Goal: Transaction & Acquisition: Purchase product/service

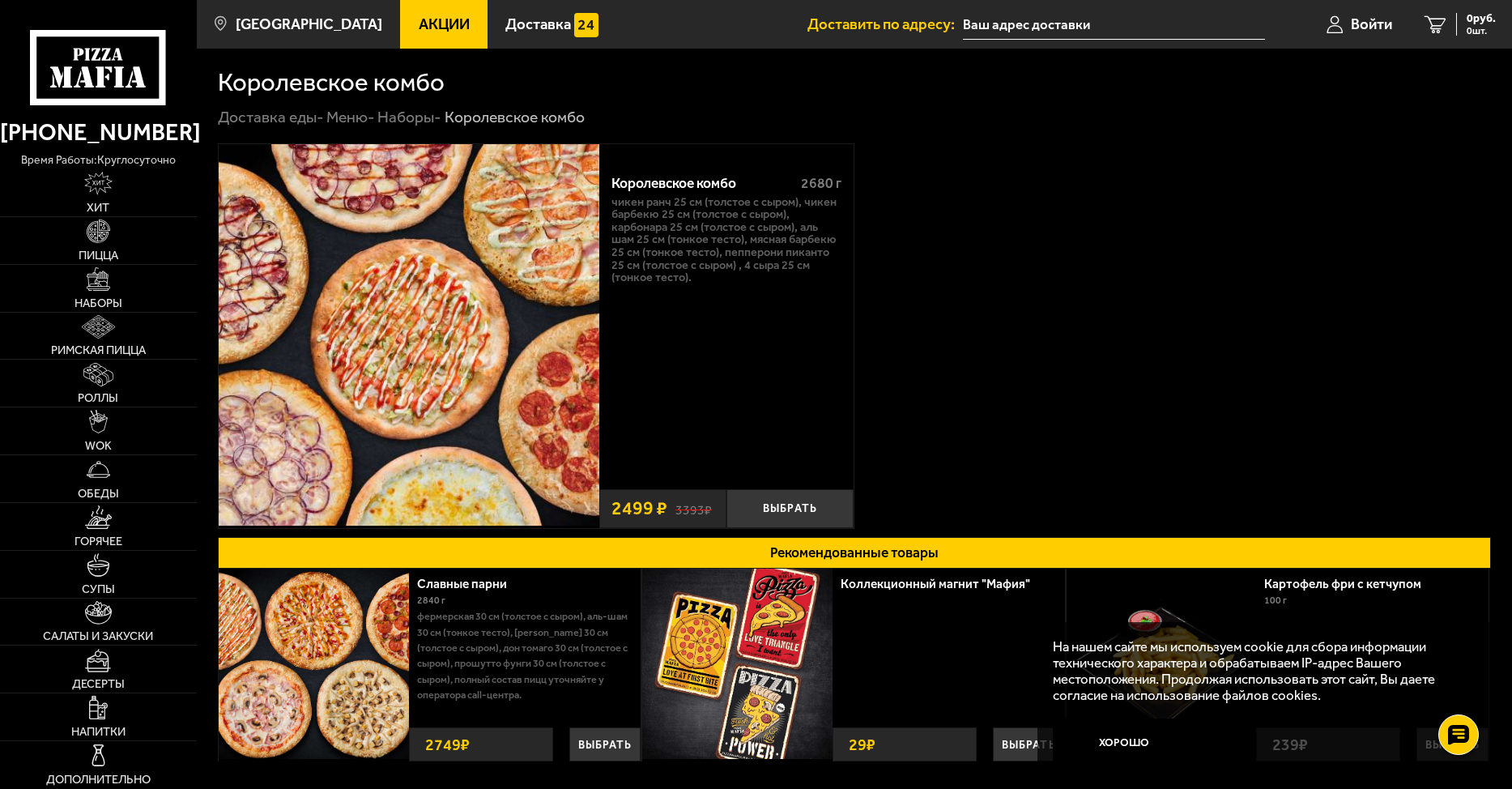
click at [1017, 13] on input "text" at bounding box center [1115, 25] width 302 height 30
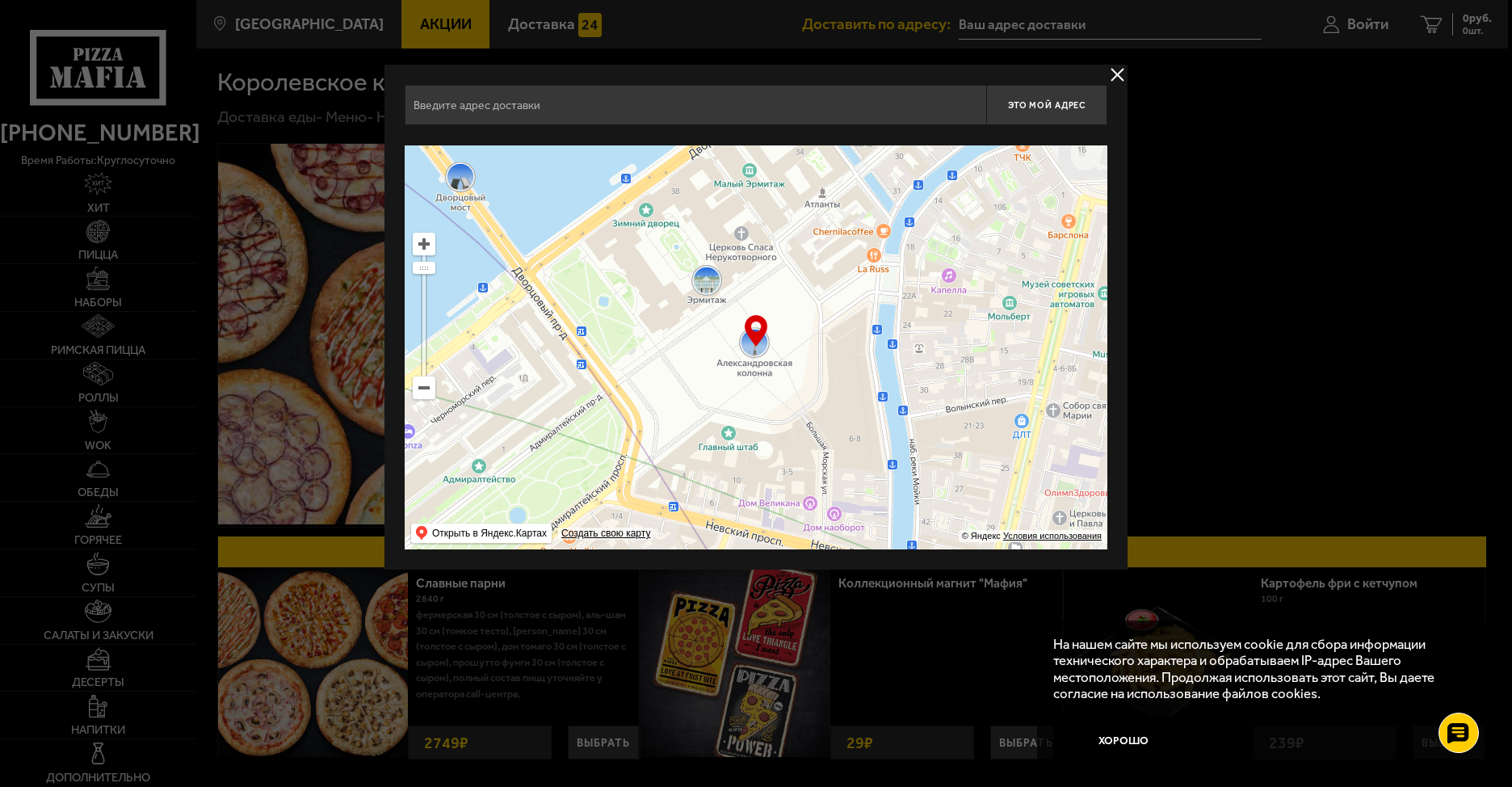
click at [548, 108] on input "text" at bounding box center [695, 105] width 582 height 40
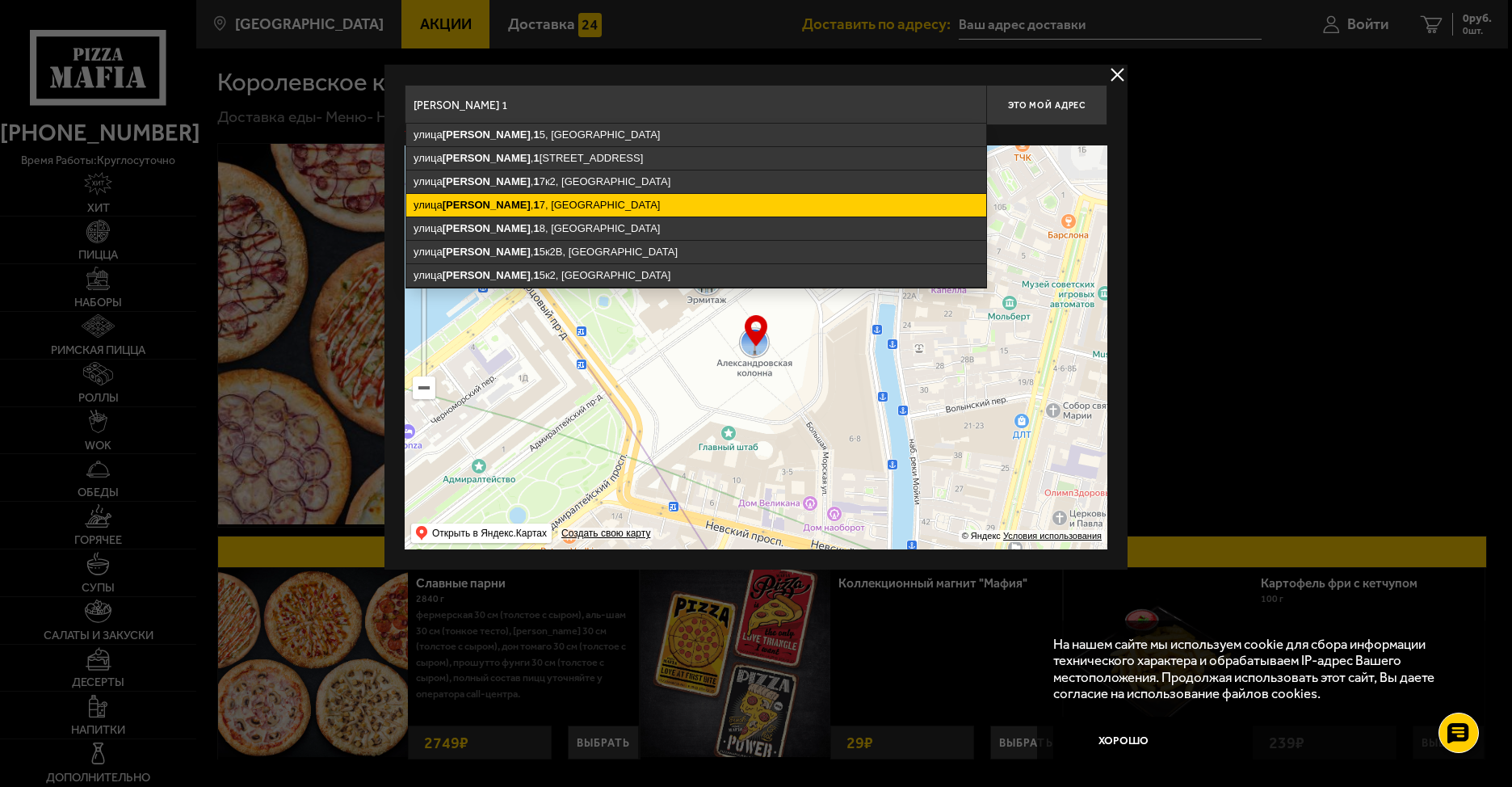
click at [544, 203] on ymaps "[STREET_ADDRESS]" at bounding box center [696, 205] width 580 height 23
type input "[STREET_ADDRESS]"
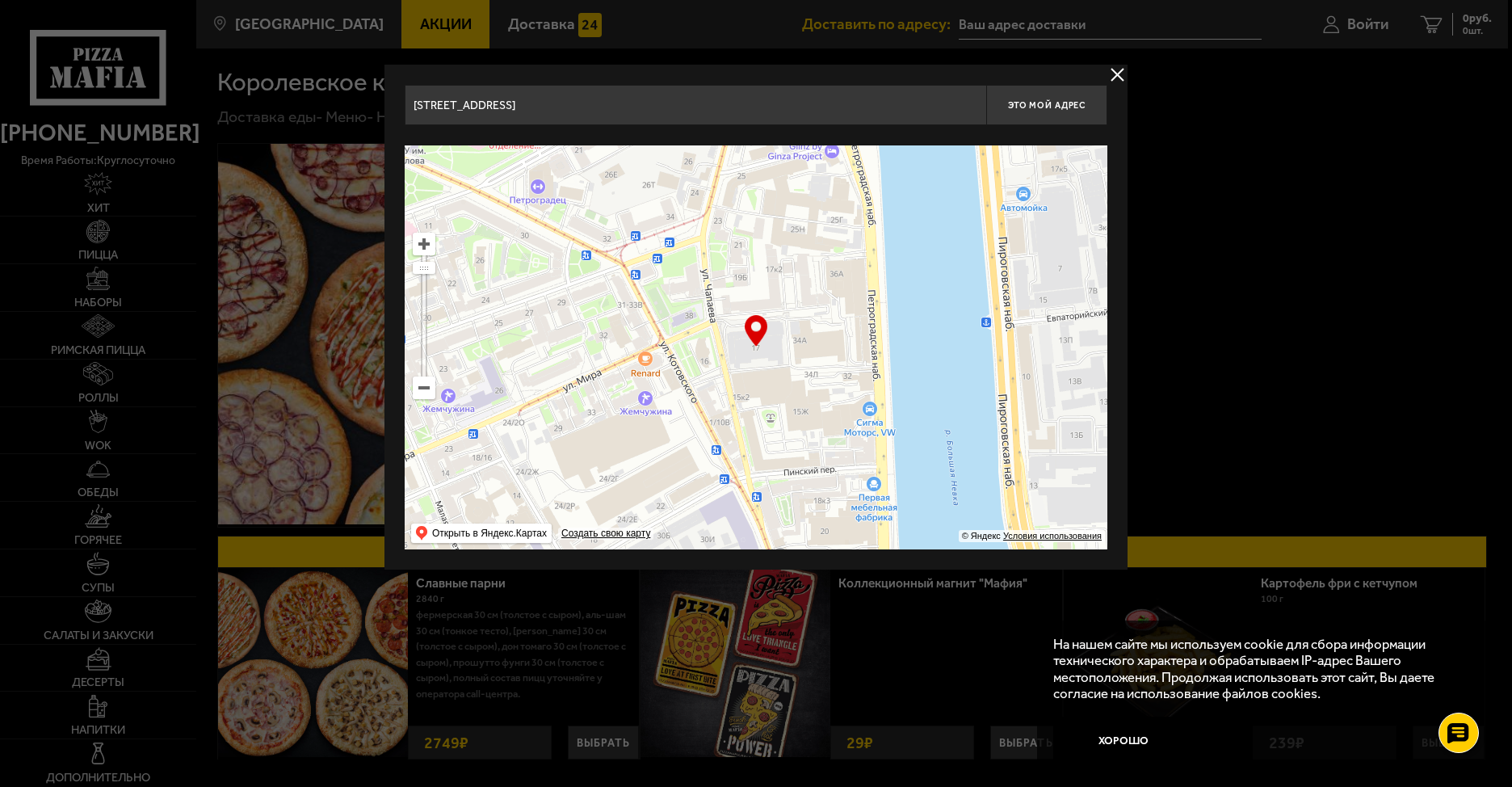
drag, startPoint x: 746, startPoint y: 330, endPoint x: 745, endPoint y: 343, distance: 13.0
click at [745, 343] on div "… © Яндекс Условия использования Открыть в Яндекс.Картах Создать свою карту" at bounding box center [756, 347] width 702 height 404
drag, startPoint x: 749, startPoint y: 329, endPoint x: 768, endPoint y: 324, distance: 19.6
click at [768, 324] on div "… © Яндекс Условия использования Открыть в Яндекс.Картах Создать свою карту" at bounding box center [756, 347] width 702 height 404
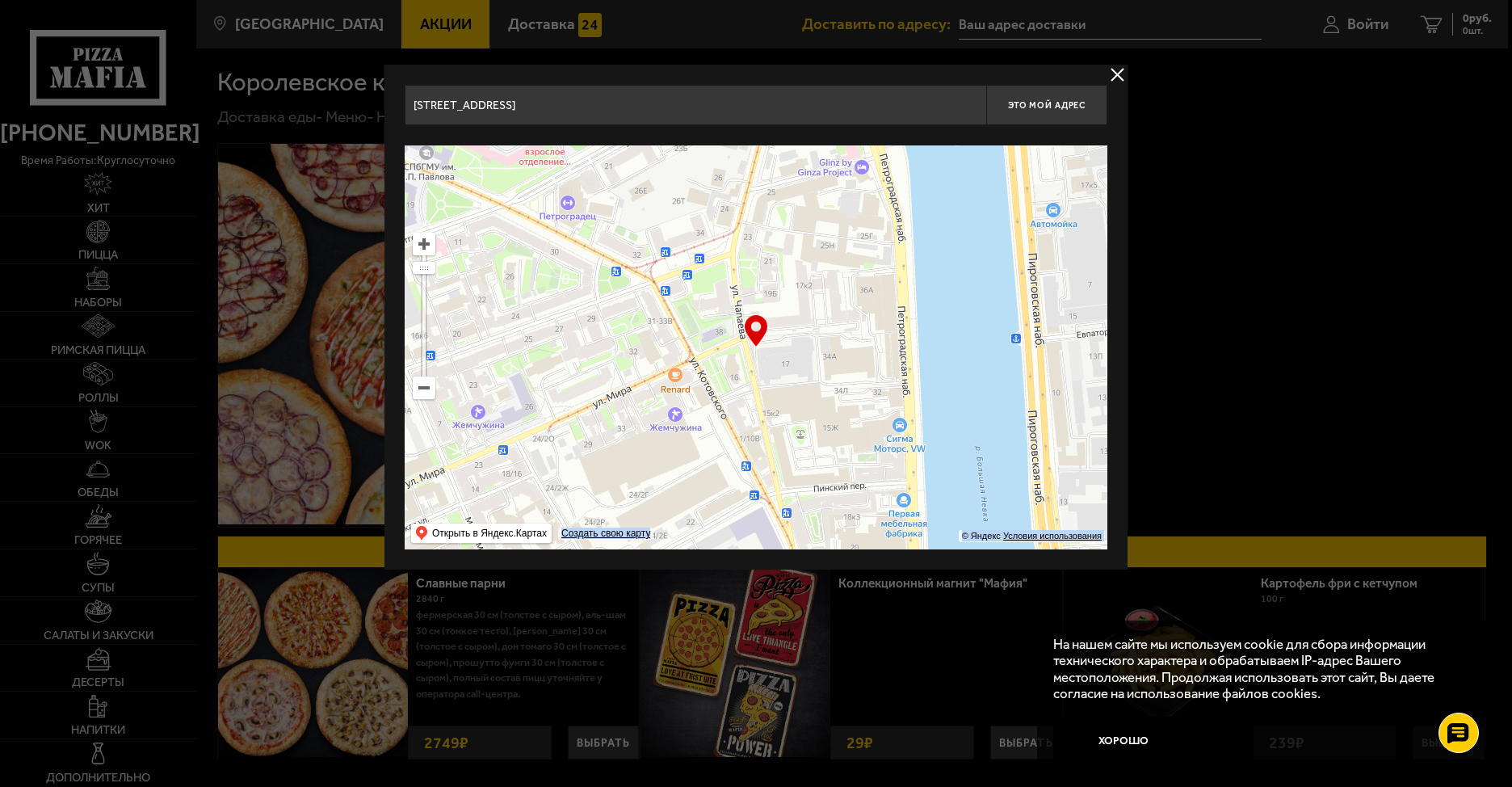
drag, startPoint x: 816, startPoint y: 312, endPoint x: 847, endPoint y: 328, distance: 34.9
click at [847, 328] on ymaps at bounding box center [756, 347] width 702 height 404
click at [1028, 97] on button "Это мой адрес" at bounding box center [1047, 105] width 121 height 40
type input "[STREET_ADDRESS]"
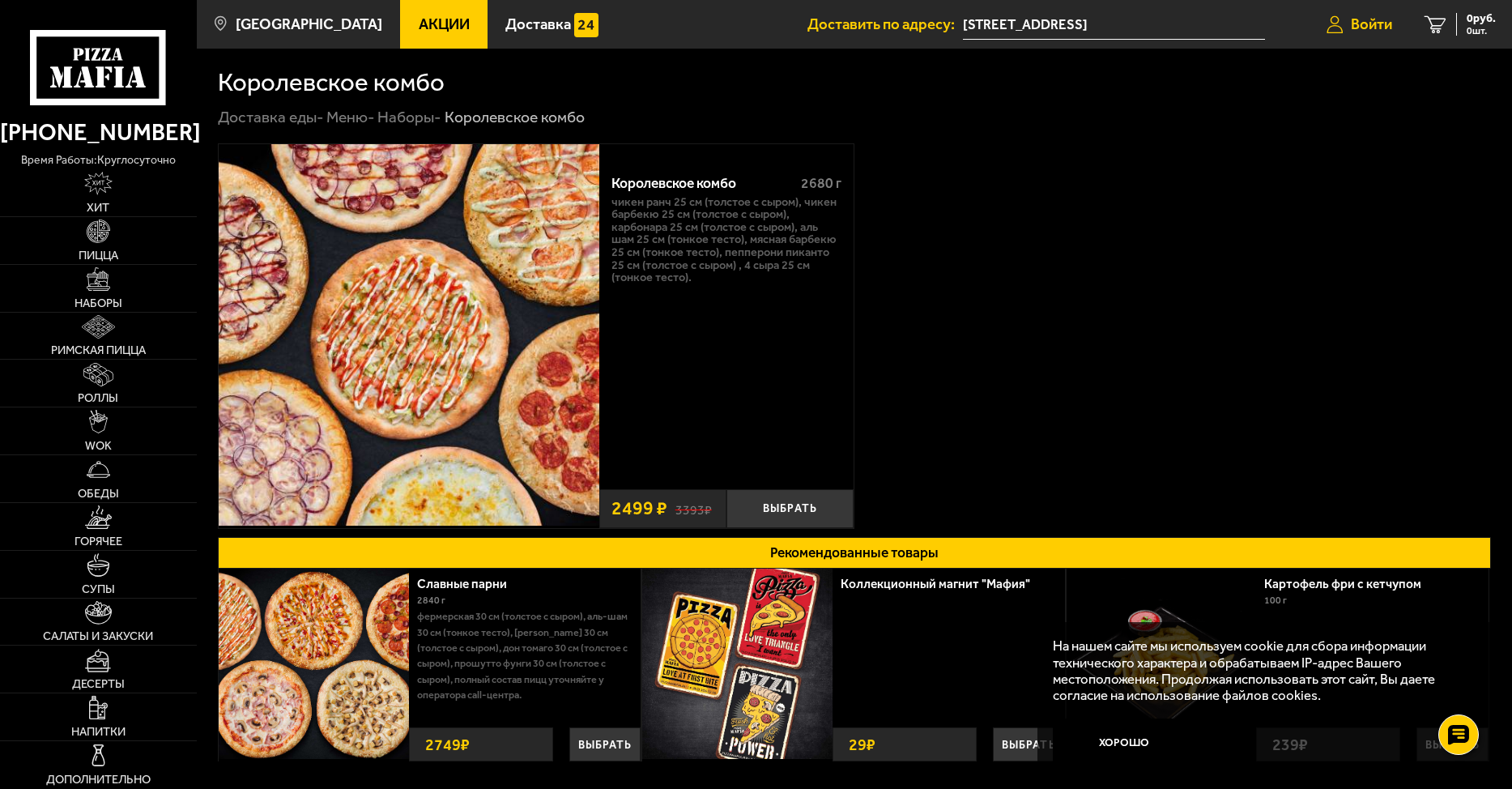
click at [1346, 23] on link "Войти" at bounding box center [1360, 24] width 98 height 49
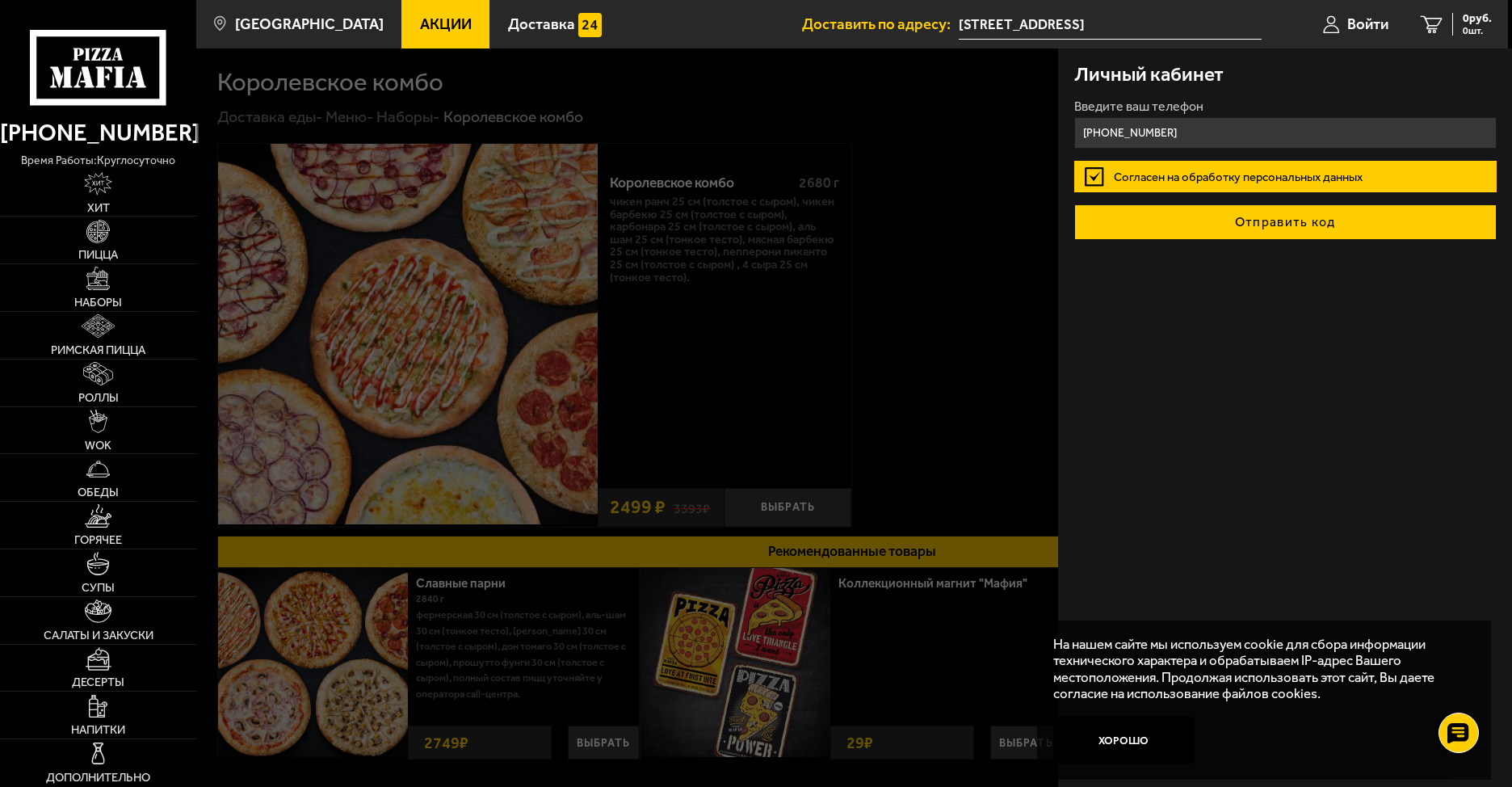
type input "[PHONE_NUMBER]"
click at [1282, 234] on button "Отправить код" at bounding box center [1284, 222] width 422 height 36
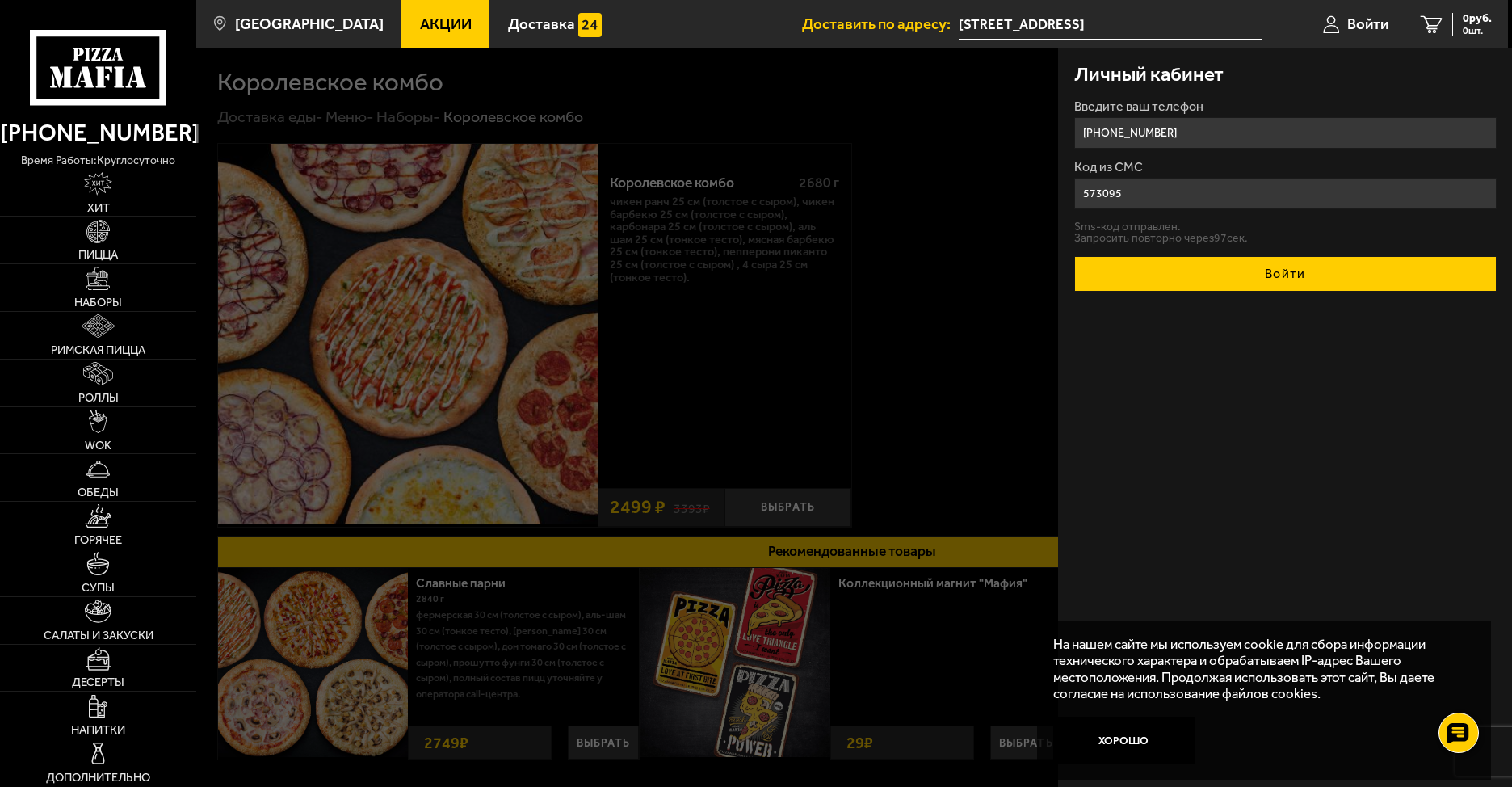
type input "573095"
click at [1304, 269] on button "Войти" at bounding box center [1284, 274] width 422 height 36
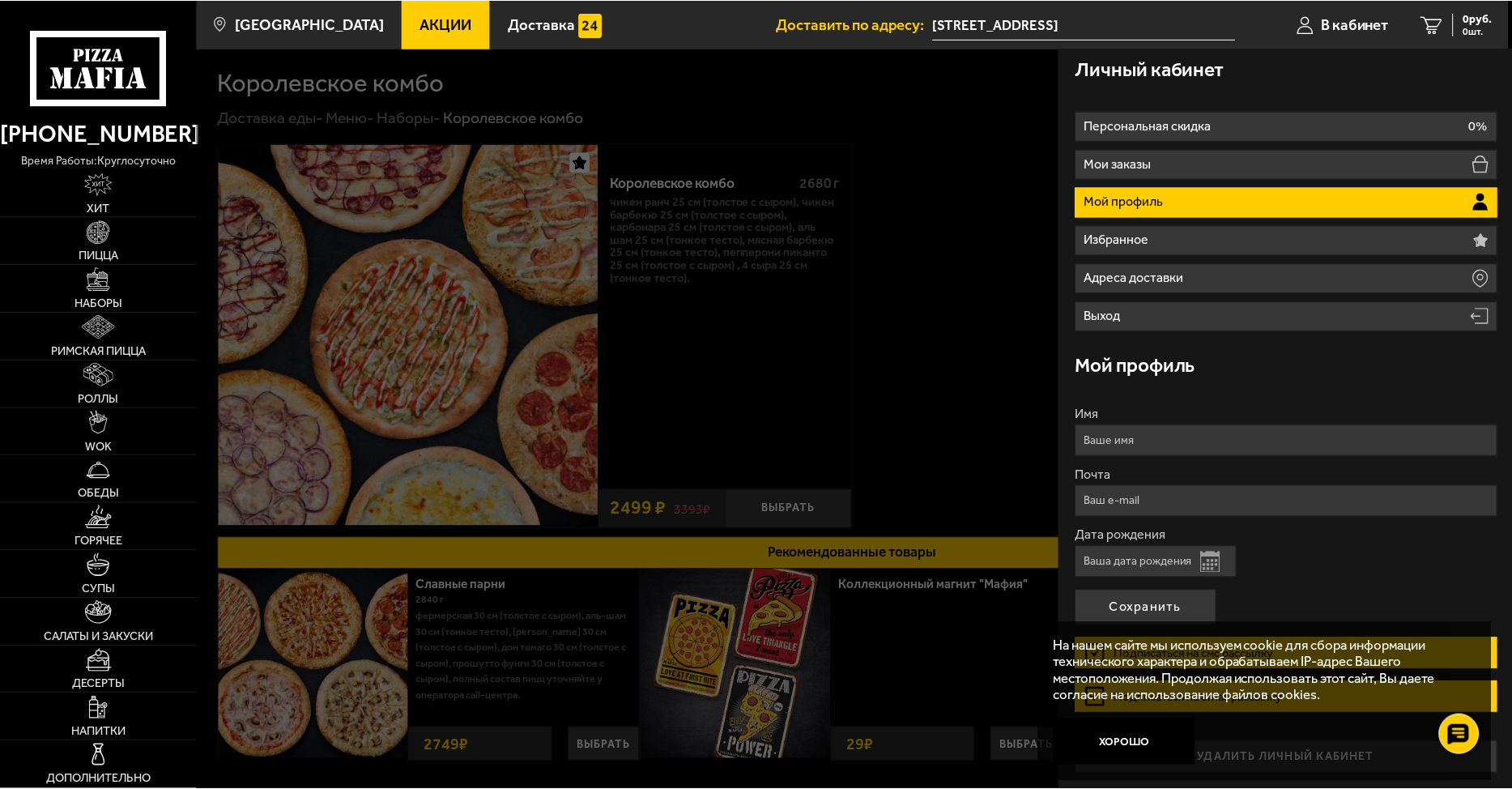
scroll to position [6, 0]
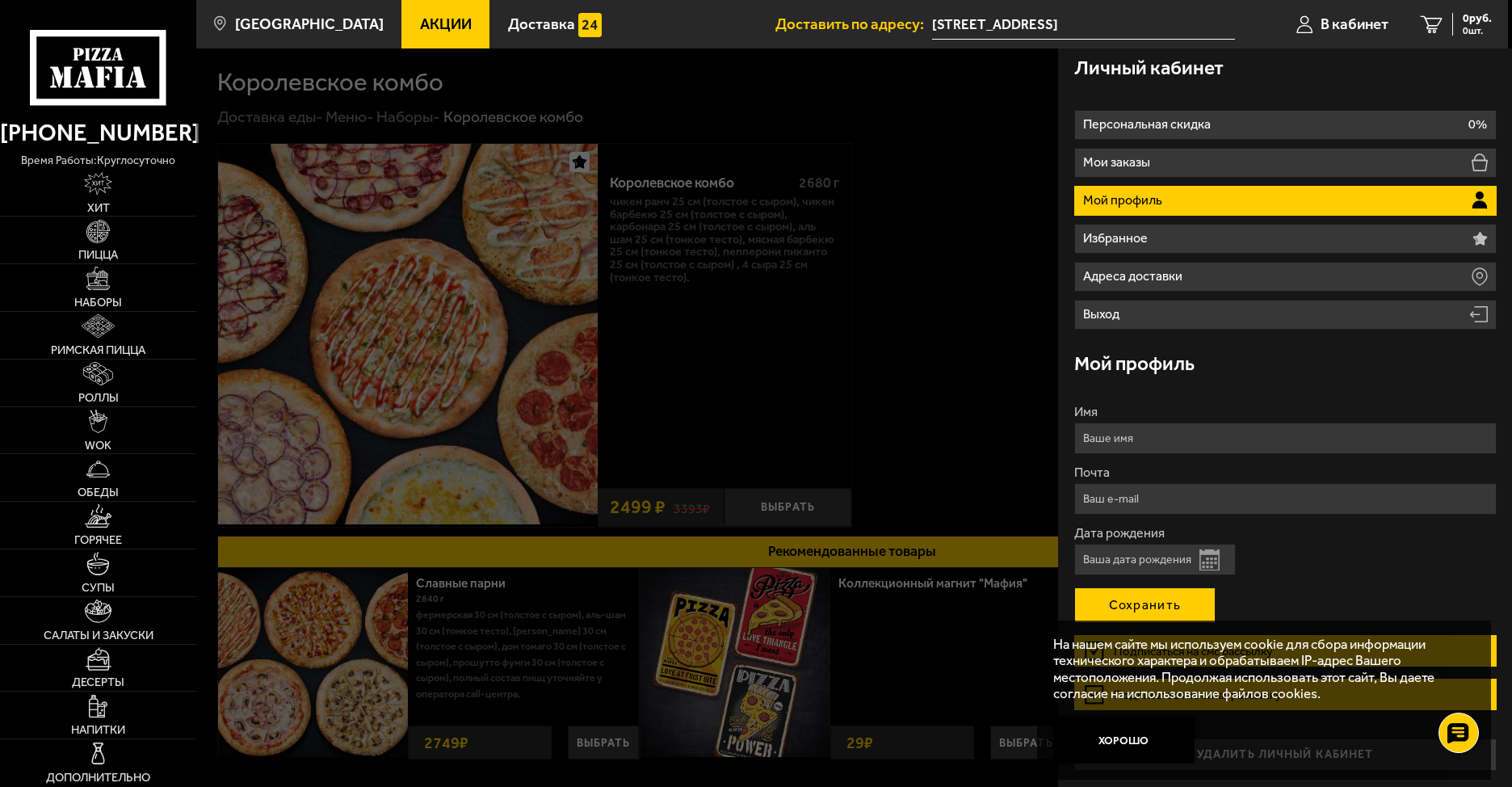
click at [1154, 613] on button "Сохранить" at bounding box center [1144, 605] width 142 height 36
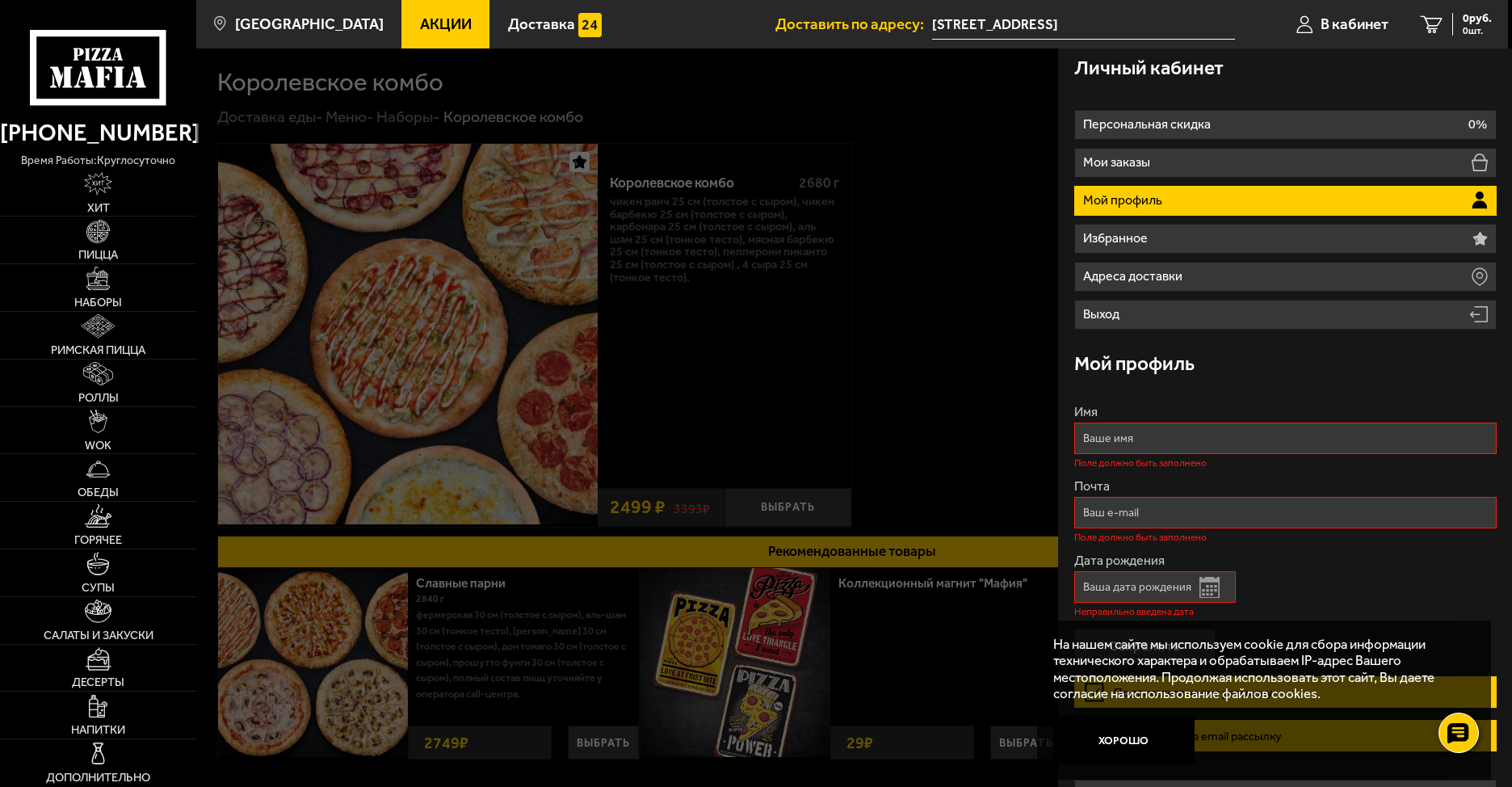
click at [1177, 436] on input "Имя" at bounding box center [1284, 438] width 422 height 31
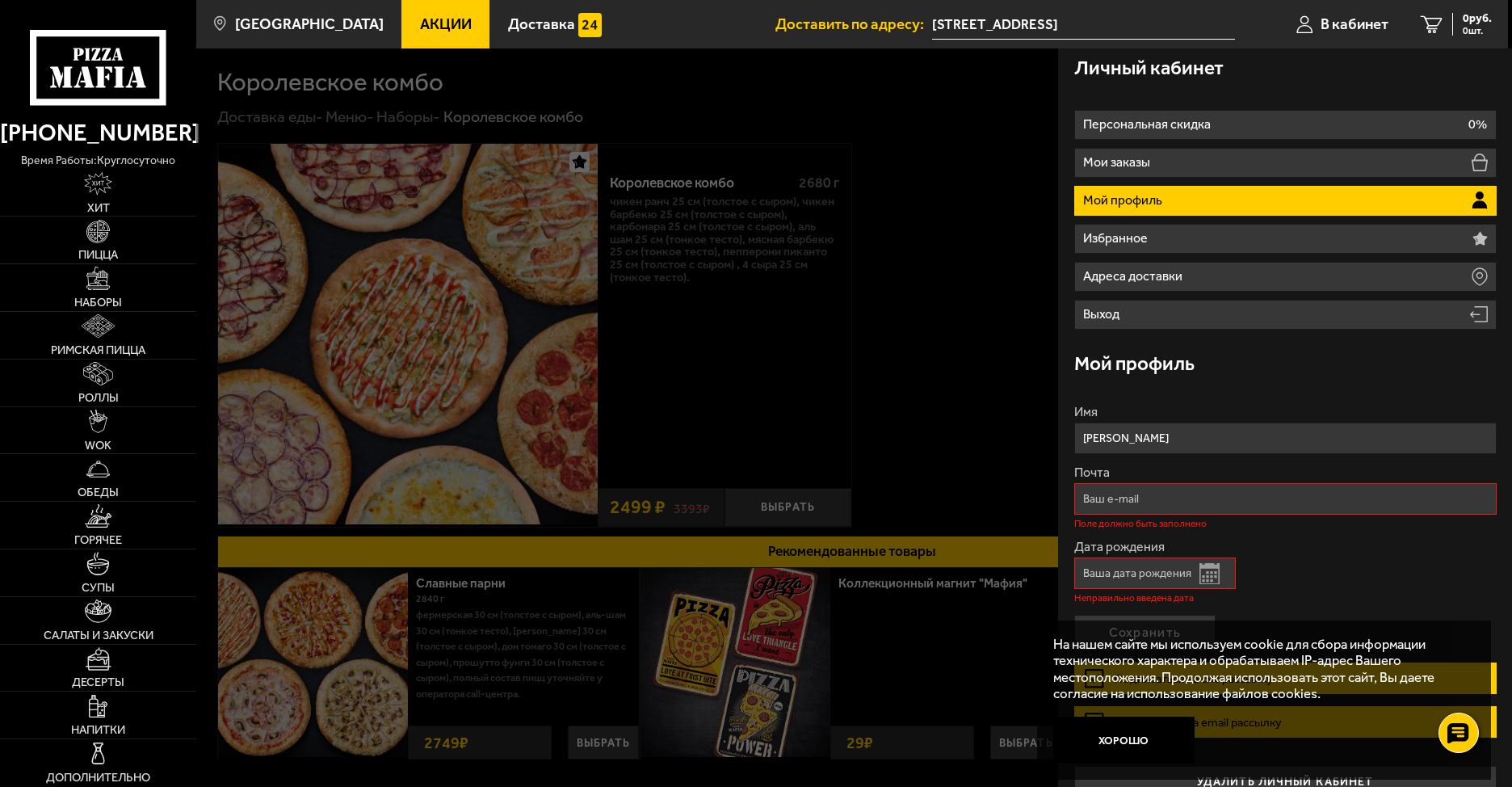
type input "[PERSON_NAME]"
type input "ё"
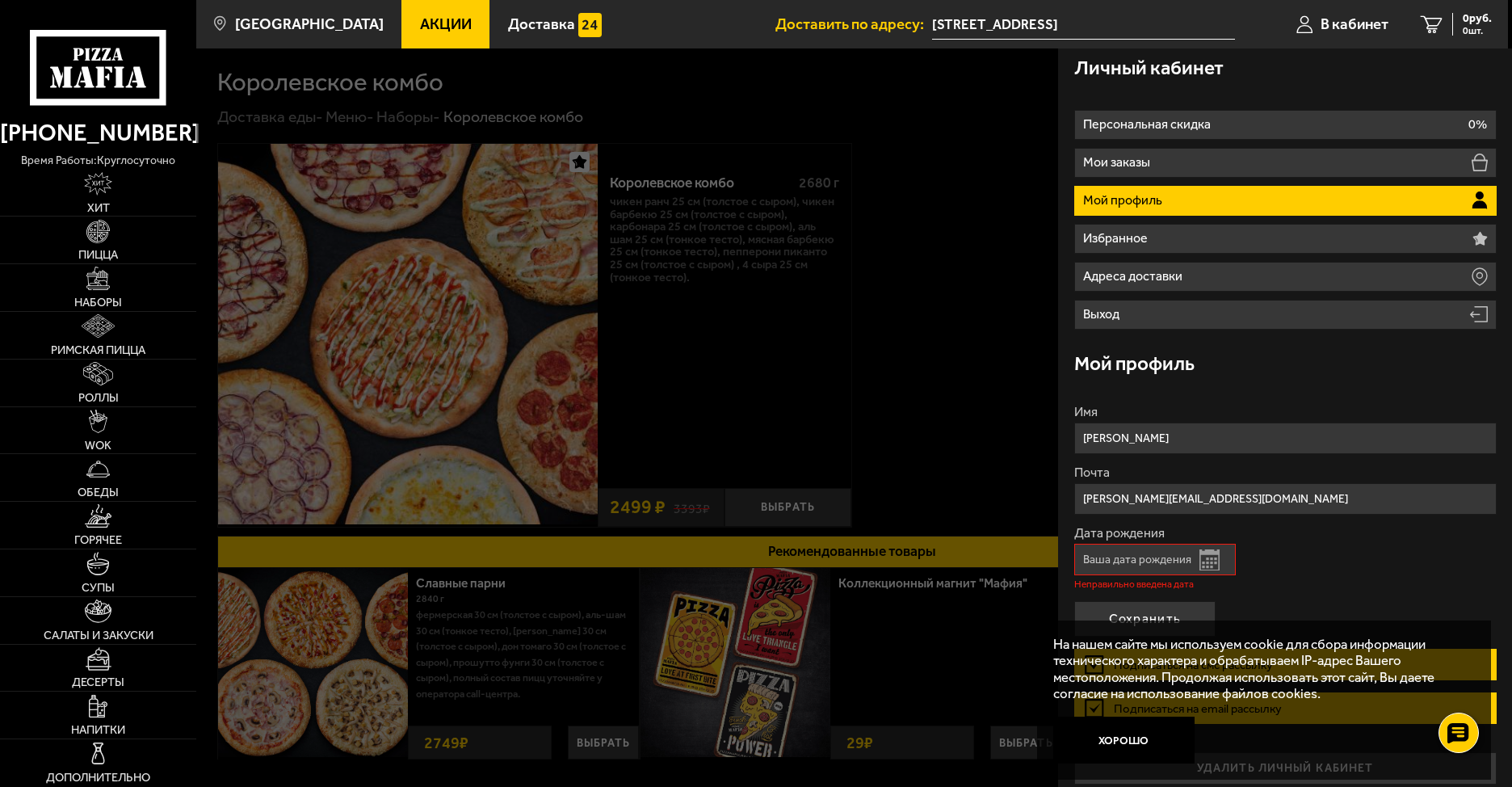
type input "[PERSON_NAME][EMAIL_ADDRESS][DOMAIN_NAME]"
type input "5 . ."
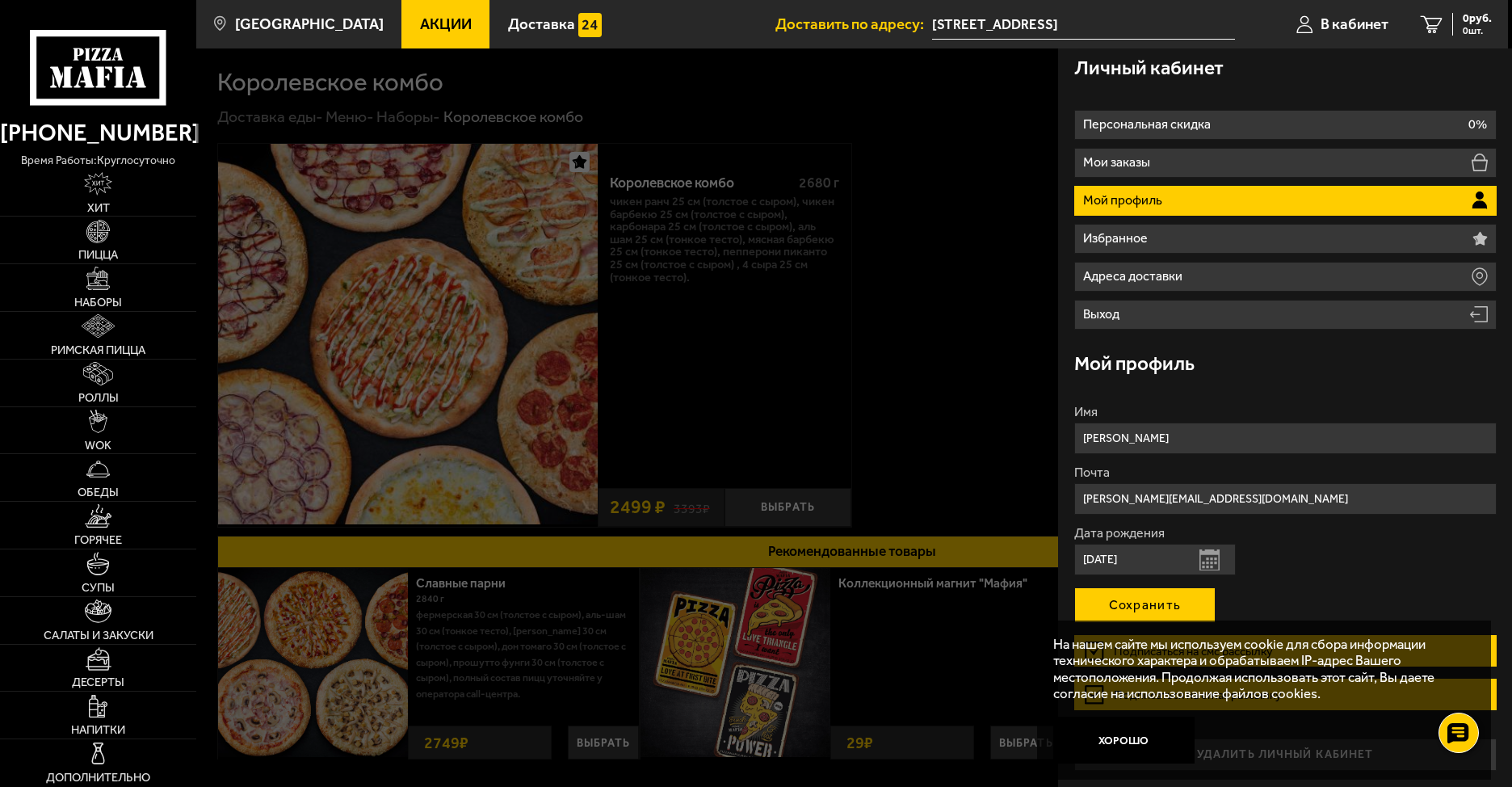
type input "[DATE]"
click at [1153, 598] on button "Сохранить" at bounding box center [1144, 605] width 142 height 36
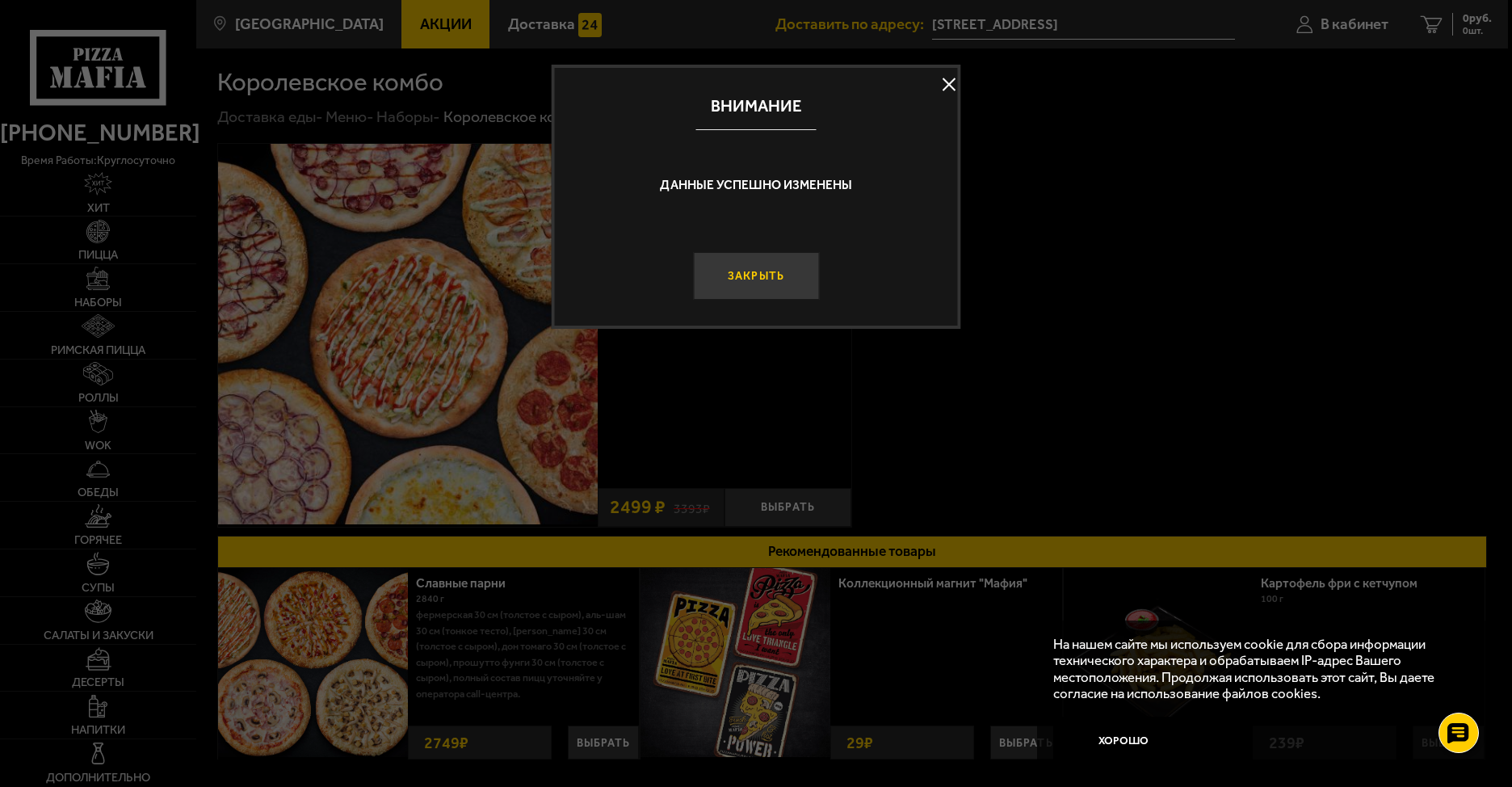
click at [756, 282] on button "Закрыть" at bounding box center [756, 276] width 126 height 48
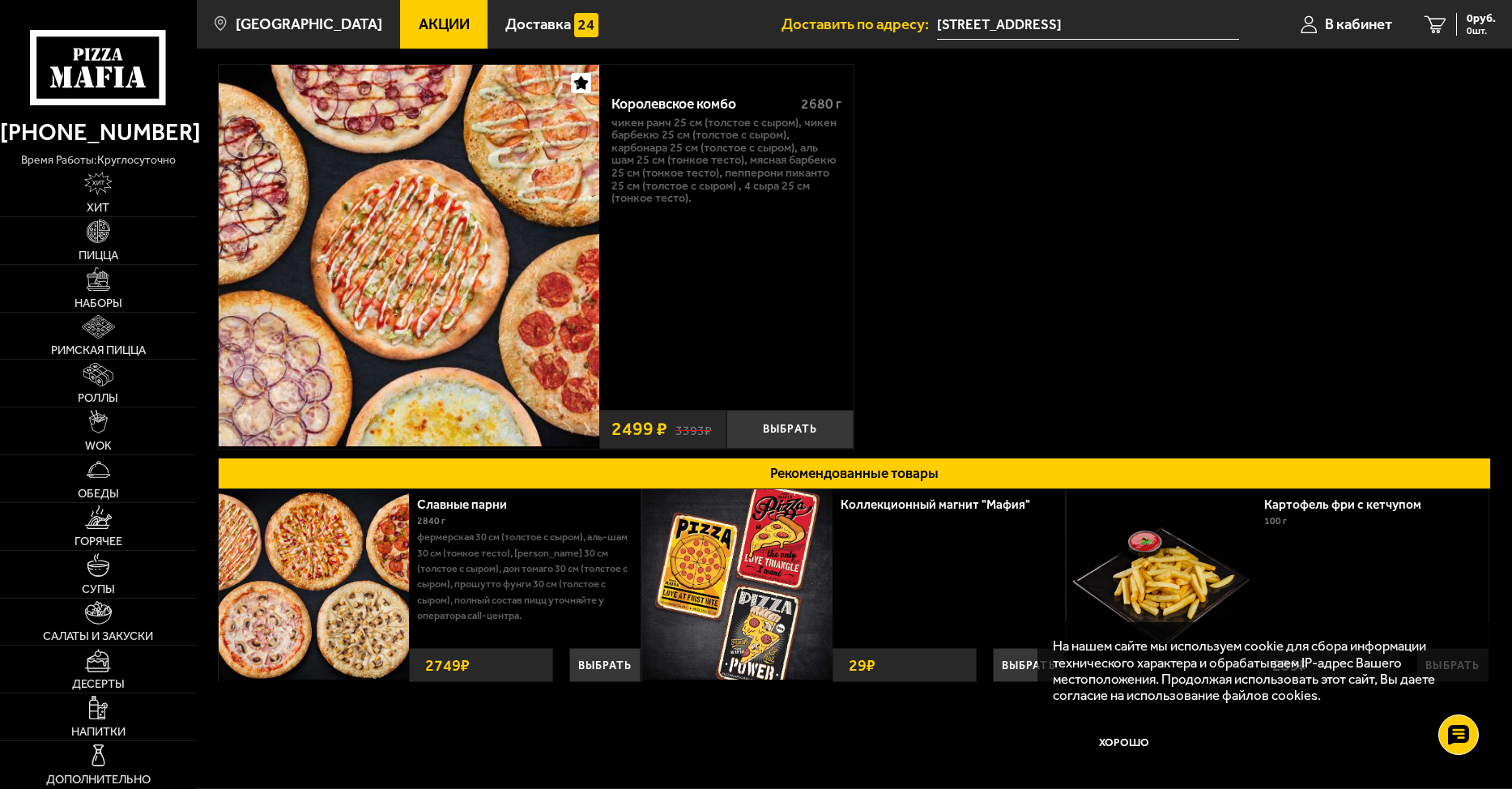
scroll to position [183, 0]
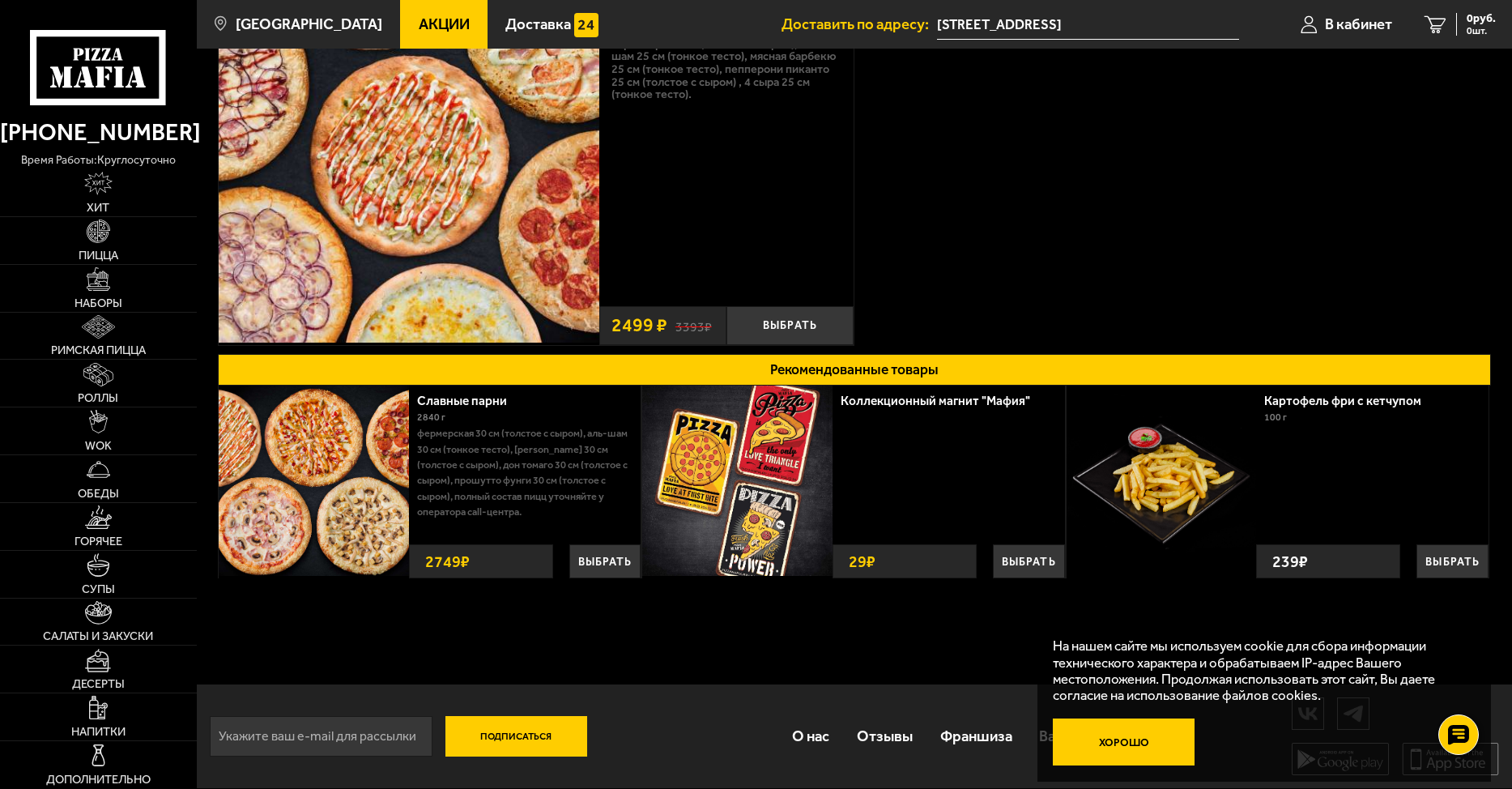
click at [1105, 730] on button "Хорошо" at bounding box center [1124, 741] width 142 height 47
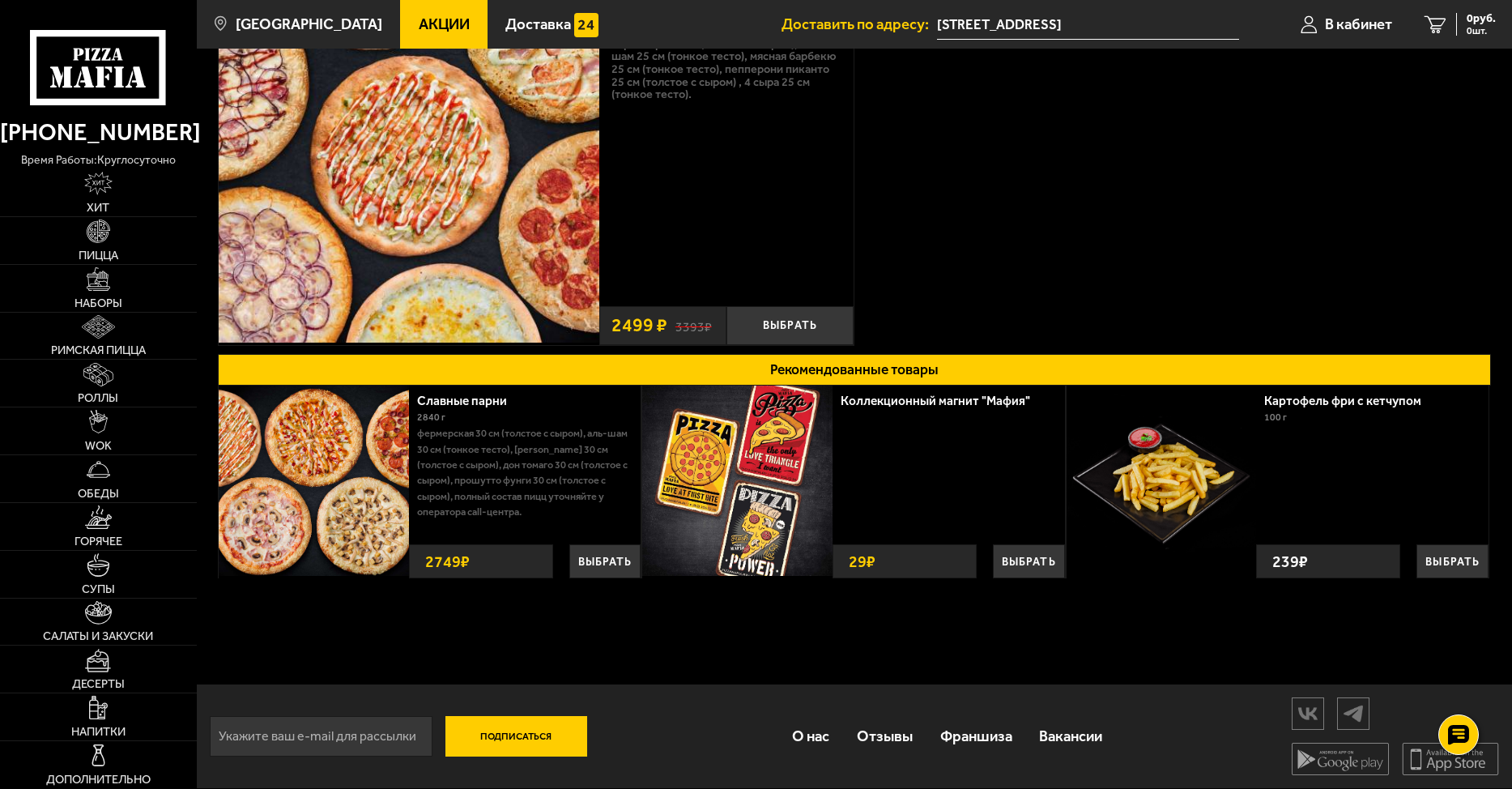
click at [308, 482] on img at bounding box center [313, 480] width 190 height 190
click at [372, 484] on img at bounding box center [313, 480] width 190 height 190
click at [363, 664] on div "Королевское комбо 2680 г Чикен Ранч 25 см (толстое с сыром), Чикен Барбекю 25 с…" at bounding box center [854, 313] width 1316 height 740
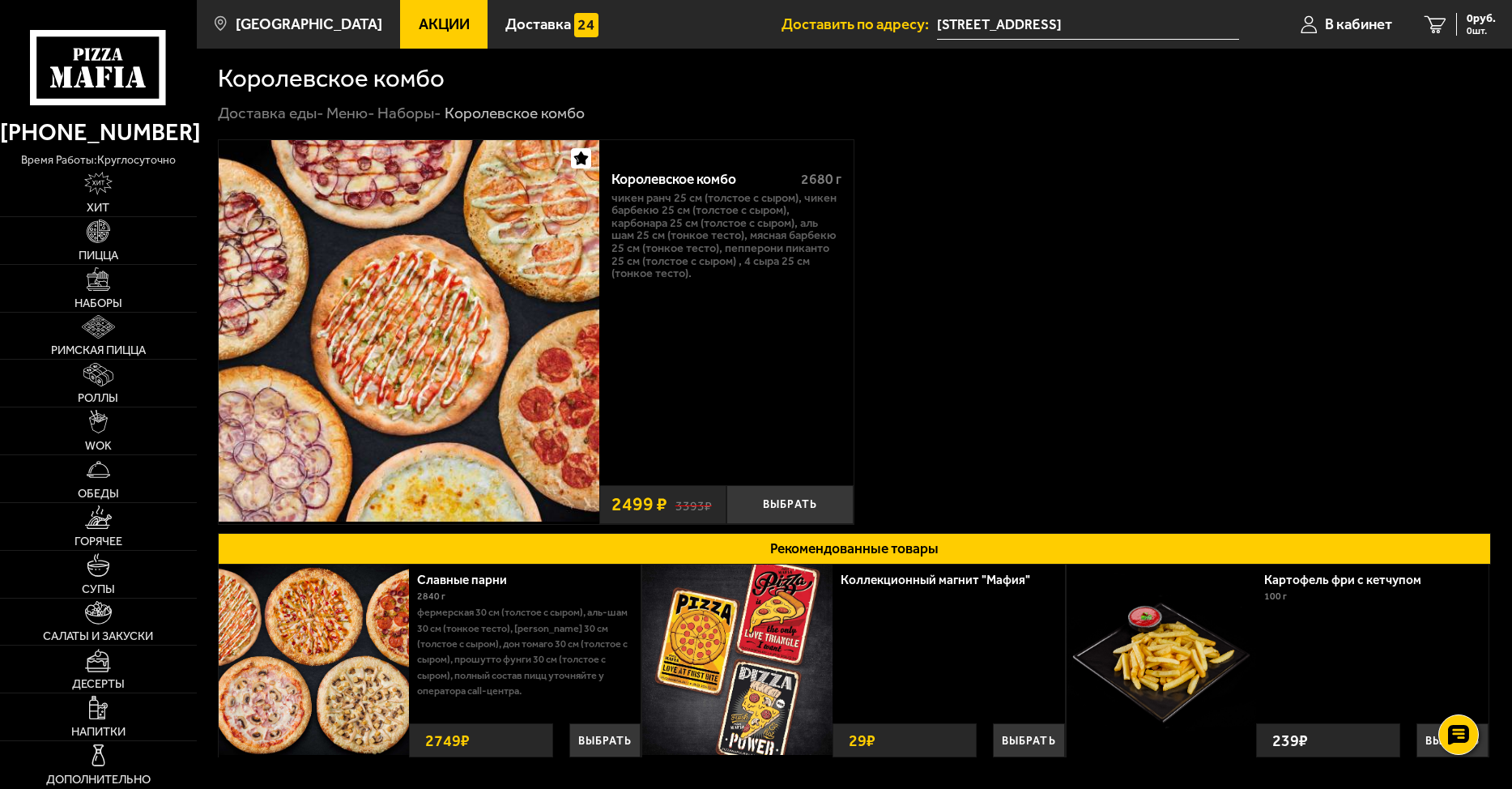
scroll to position [0, 0]
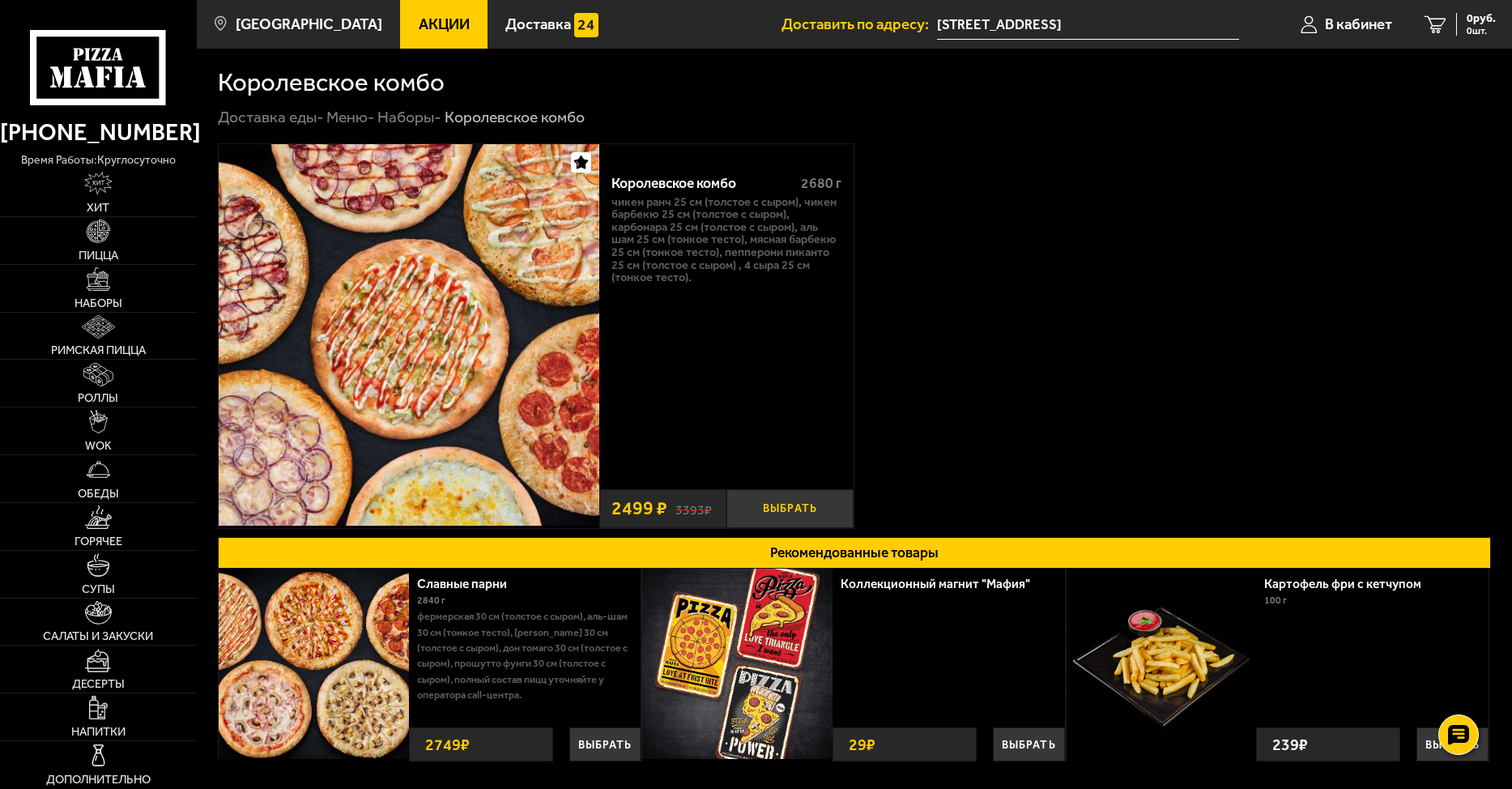
click at [826, 518] on button "Выбрать" at bounding box center [790, 509] width 127 height 39
click at [1455, 24] on span "2499 руб." at bounding box center [1471, 18] width 49 height 11
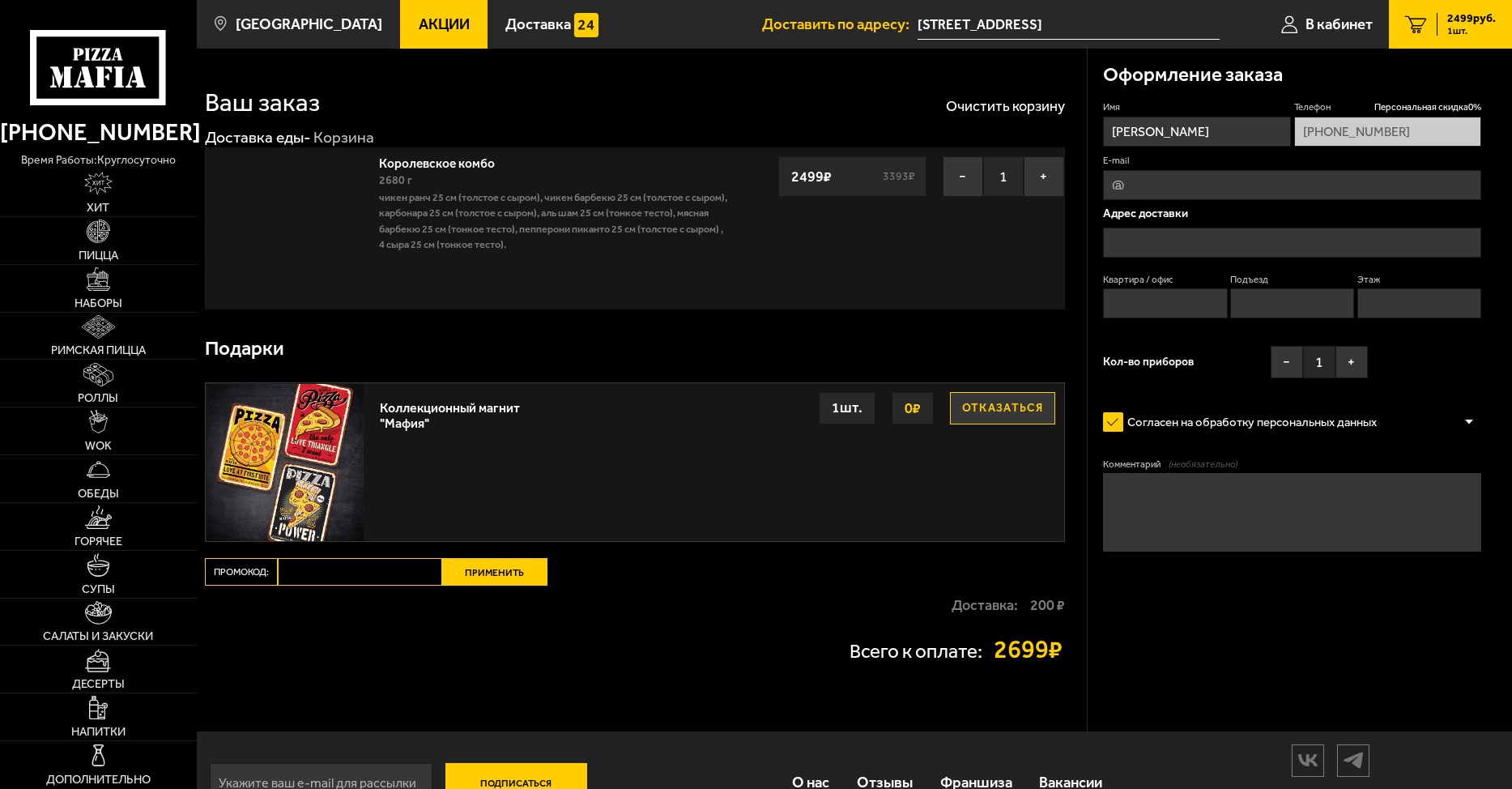
type input "[STREET_ADDRESS]"
